Goal: Find specific page/section: Find specific page/section

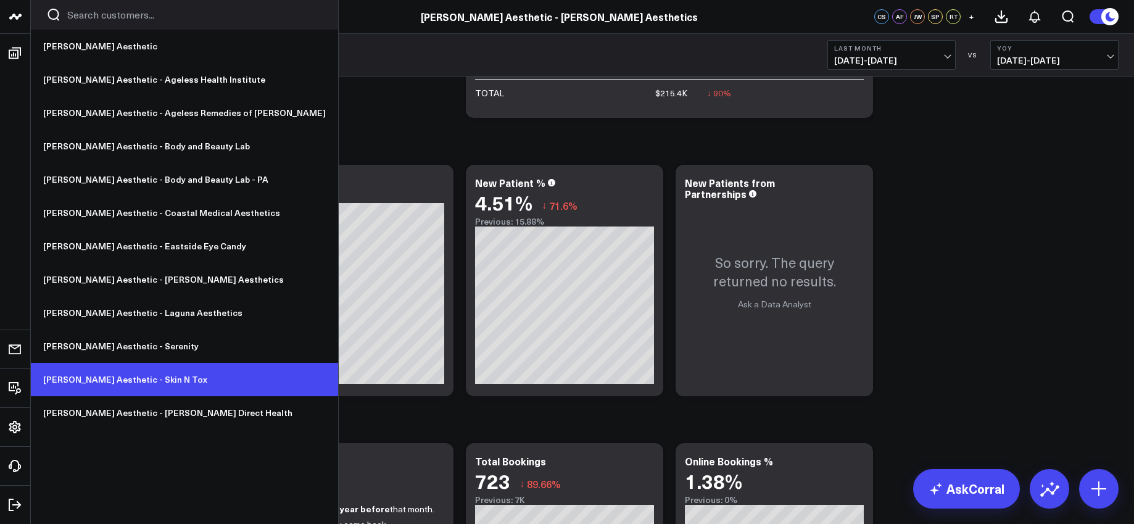
click at [120, 378] on link "[PERSON_NAME] Aesthetic - Skin N Tox" at bounding box center [184, 379] width 307 height 33
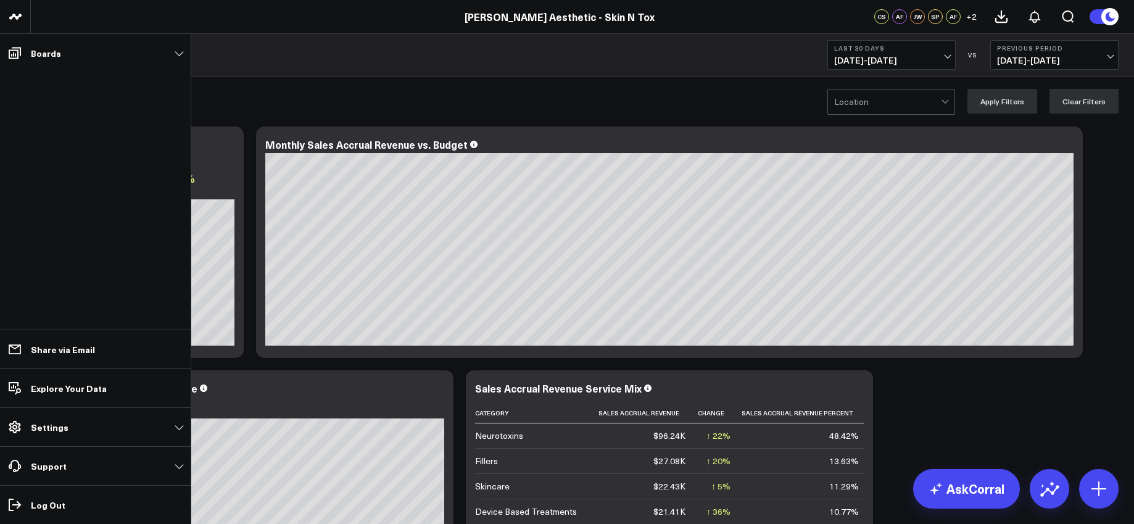
click at [17, 51] on icon at bounding box center [14, 53] width 15 height 15
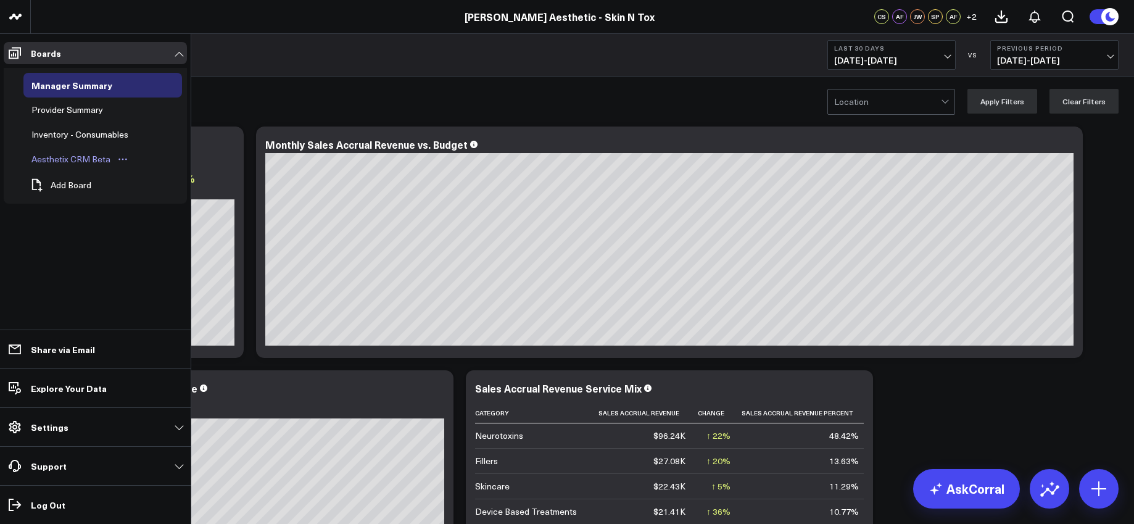
click at [72, 153] on div "Aesthetix CRM Beta" at bounding box center [70, 159] width 85 height 15
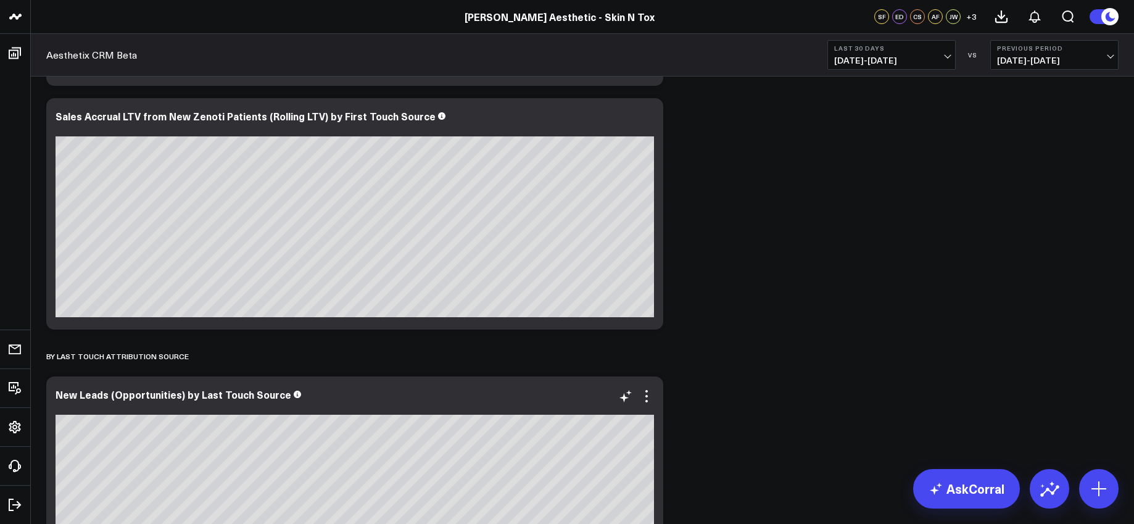
scroll to position [1271, 0]
